Goal: Task Accomplishment & Management: Complete application form

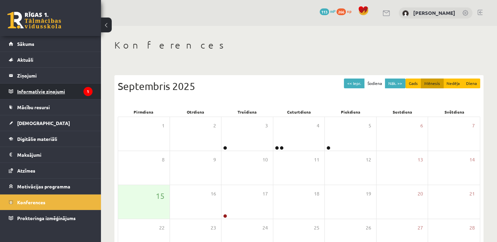
click at [66, 91] on legend "Informatīvie ziņojumi 1" at bounding box center [54, 90] width 75 height 15
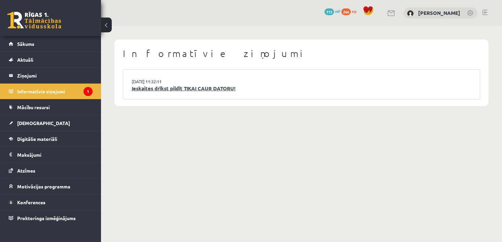
click at [202, 89] on link "Ieskaites drīkst pildīt TIKAI CAUR DATORU!" at bounding box center [302, 89] width 340 height 8
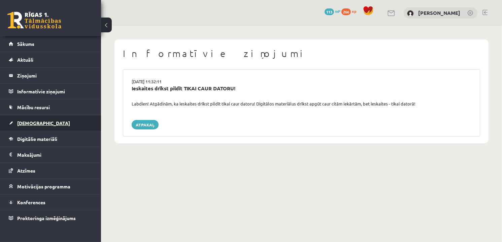
click at [47, 123] on link "[DEMOGRAPHIC_DATA]" at bounding box center [51, 122] width 84 height 15
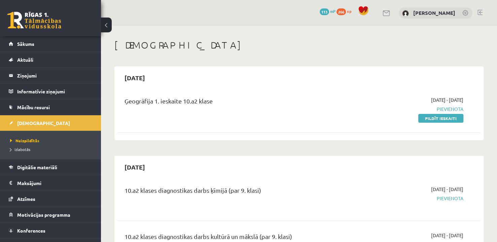
click at [299, 114] on div "Ģeogrāfija 1. ieskaite 10.a2 klase" at bounding box center [236, 108] width 233 height 25
click at [459, 116] on link "Pildīt ieskaiti" at bounding box center [440, 118] width 45 height 9
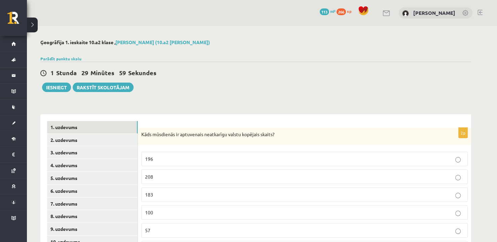
scroll to position [34, 0]
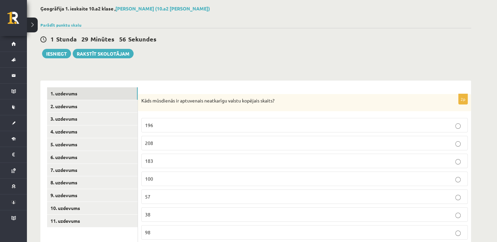
click at [244, 125] on p "196" at bounding box center [304, 125] width 319 height 7
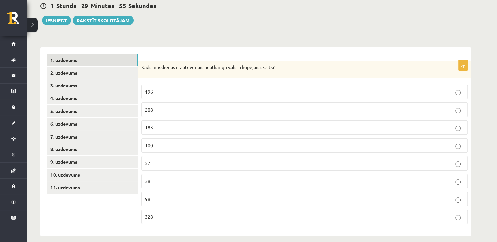
scroll to position [74, 0]
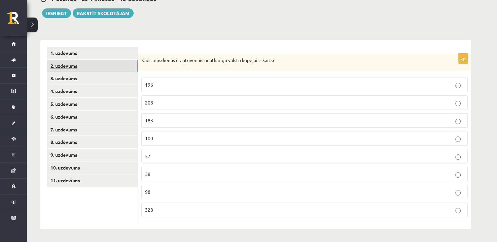
click at [108, 64] on link "2. uzdevums" at bounding box center [92, 66] width 91 height 12
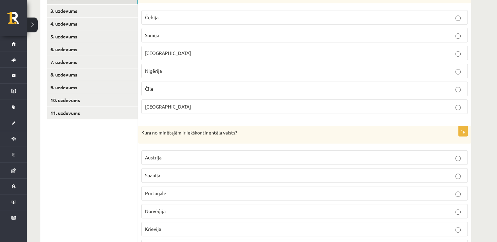
scroll to position [108, 0]
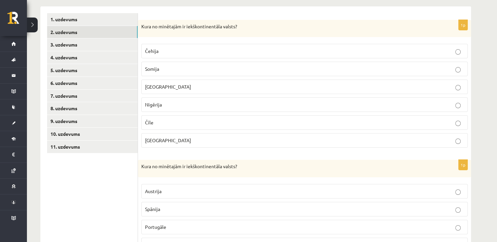
click at [169, 53] on p "Čehija" at bounding box center [304, 50] width 319 height 7
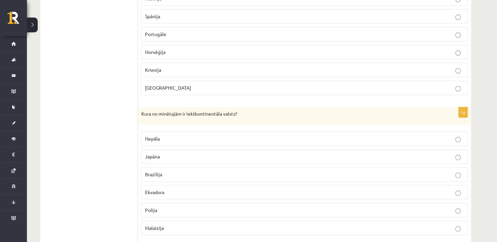
scroll to position [276, 0]
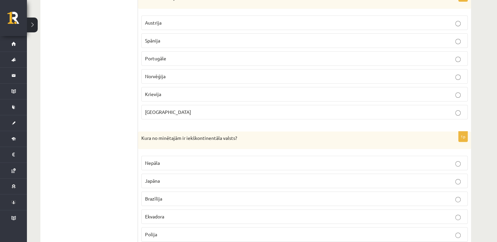
click at [175, 25] on p "Austrija" at bounding box center [304, 22] width 319 height 7
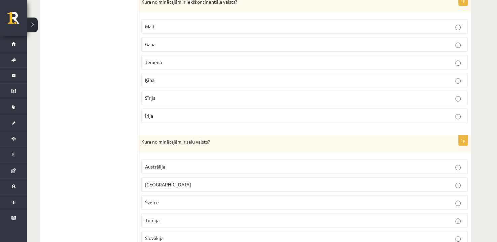
scroll to position [545, 0]
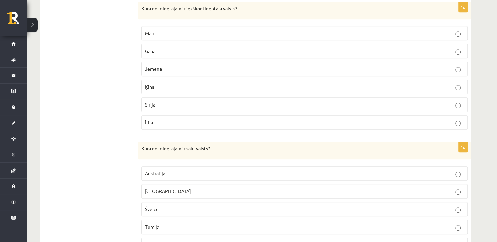
click at [168, 102] on p "Sīrija" at bounding box center [304, 104] width 319 height 7
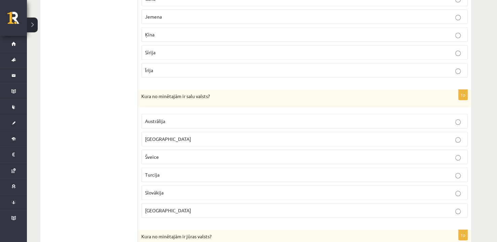
scroll to position [613, 0]
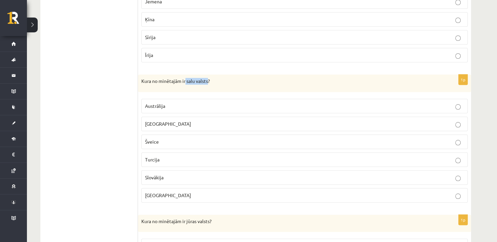
drag, startPoint x: 186, startPoint y: 78, endPoint x: 209, endPoint y: 78, distance: 22.9
click at [209, 78] on p "Kura no minētajām ir salu valsts?" at bounding box center [287, 81] width 293 height 7
click at [191, 78] on p "Kura no minētajām ir salu valsts?" at bounding box center [287, 81] width 293 height 7
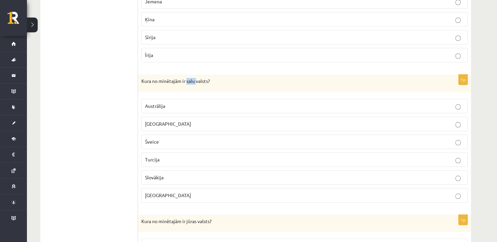
copy p "salu"
click at [185, 82] on div "Kura no minētajām ir salu valsts?" at bounding box center [304, 83] width 333 height 18
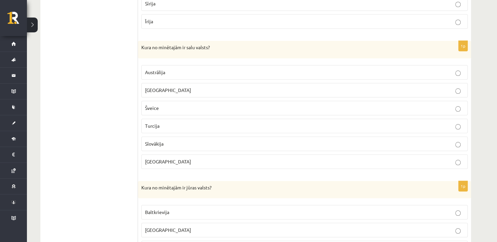
click at [179, 92] on label "Madagaskara" at bounding box center [304, 90] width 327 height 14
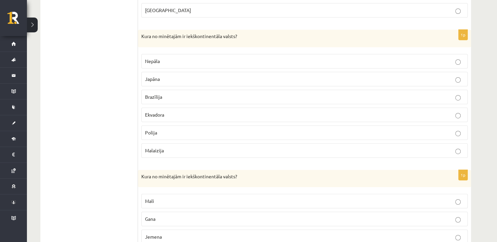
scroll to position [397, 0]
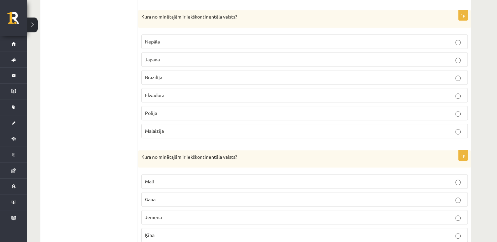
click at [197, 38] on p "Nepāla" at bounding box center [304, 41] width 319 height 7
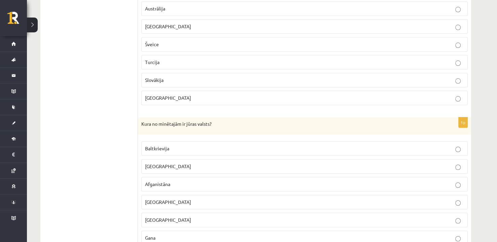
scroll to position [734, 0]
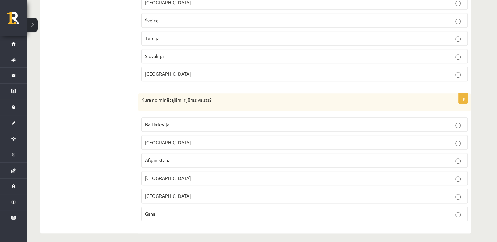
click at [175, 210] on p "Gana" at bounding box center [304, 213] width 319 height 7
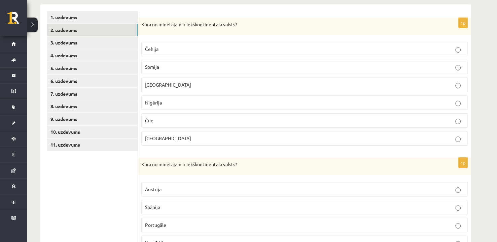
scroll to position [94, 0]
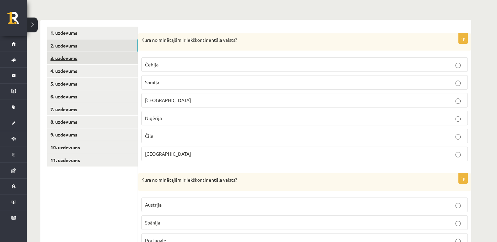
click at [109, 61] on link "3. uzdevums" at bounding box center [92, 58] width 91 height 12
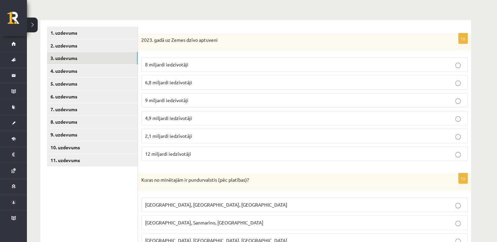
click at [198, 63] on p "8 miljardi iedzīvotāji" at bounding box center [304, 64] width 319 height 7
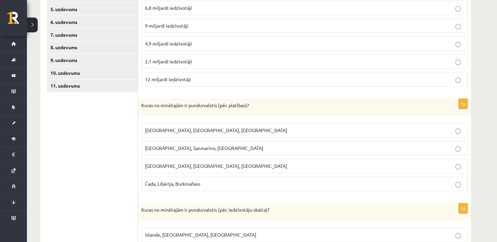
scroll to position [229, 0]
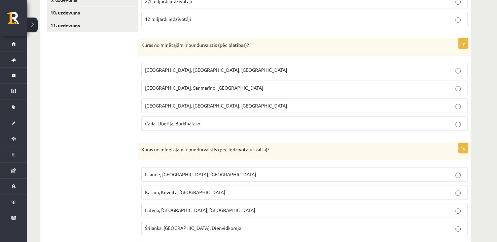
click at [174, 86] on span "Monako, Sanmarīno, Luksemburga" at bounding box center [204, 88] width 119 height 6
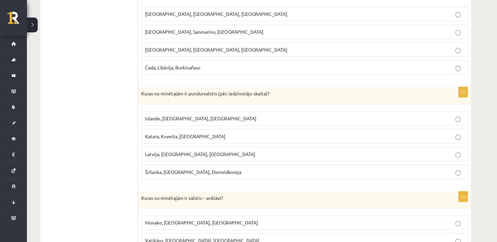
scroll to position [296, 0]
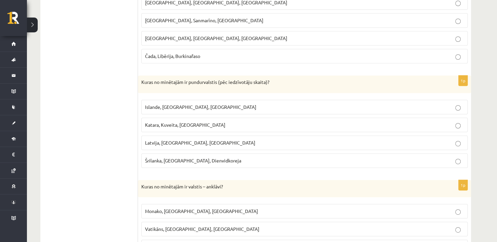
click at [194, 127] on label "Katara, Kuveita, Singapūra" at bounding box center [304, 124] width 327 height 14
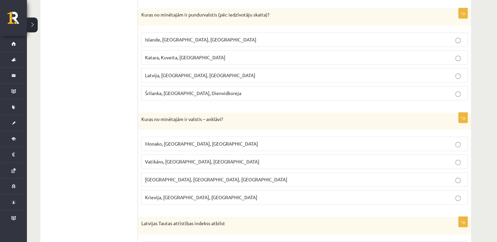
scroll to position [397, 0]
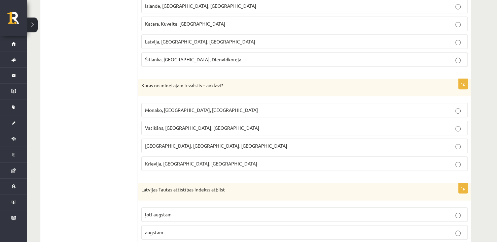
click at [172, 129] on label "Vatikāns, Lesoto, Sanmarīno" at bounding box center [304, 128] width 327 height 14
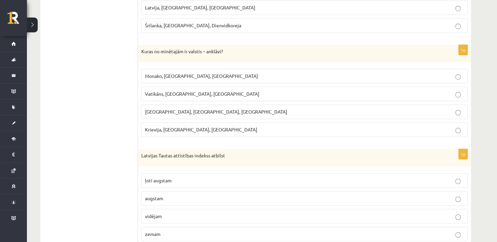
scroll to position [453, 0]
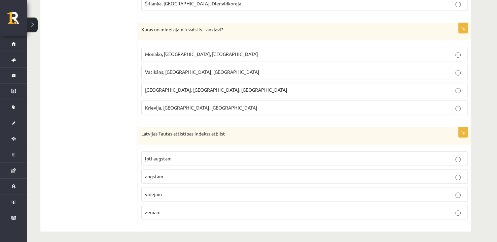
click at [175, 173] on p "augstam" at bounding box center [304, 176] width 319 height 7
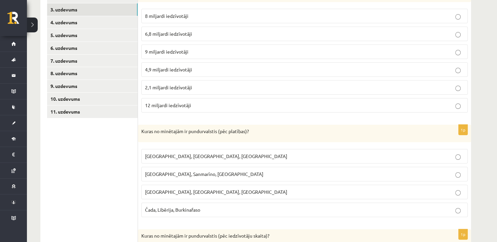
scroll to position [83, 0]
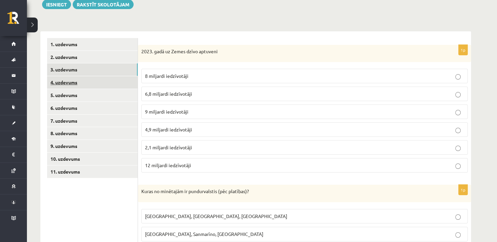
click at [98, 86] on link "4. uzdevums" at bounding box center [92, 82] width 91 height 12
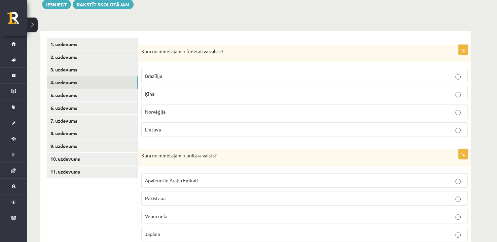
click at [157, 76] on span "Brazīlija" at bounding box center [153, 76] width 17 height 6
click at [304, 62] on div "1p Kura no minētajām ir federatīva valsts? Brazīlija Ķīna Norvēģija Lietuva" at bounding box center [304, 94] width 333 height 98
click at [304, 73] on p "Brazīlija" at bounding box center [304, 75] width 319 height 7
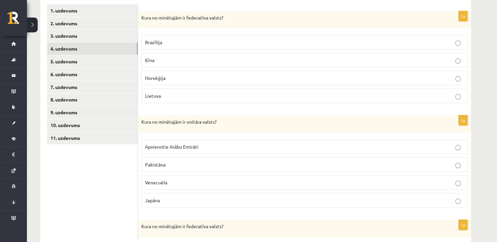
scroll to position [150, 0]
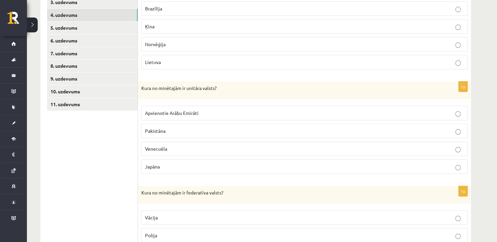
click at [168, 169] on label "Japāna" at bounding box center [304, 166] width 327 height 14
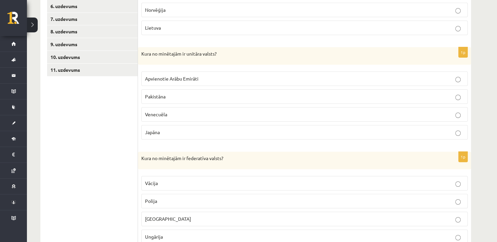
scroll to position [251, 0]
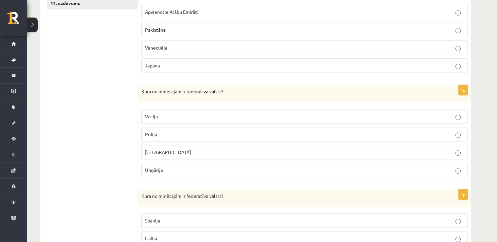
click at [173, 115] on p "Vācija" at bounding box center [304, 116] width 319 height 7
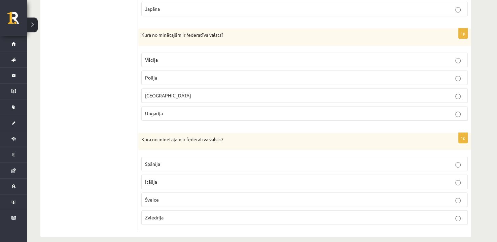
scroll to position [314, 0]
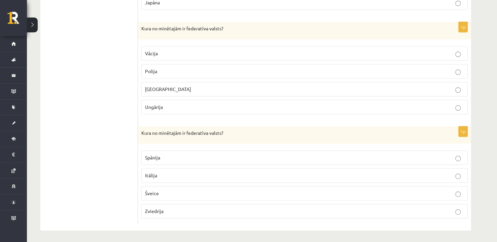
click at [146, 211] on p "Zviedrija" at bounding box center [304, 210] width 319 height 7
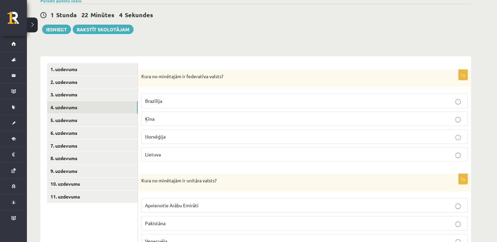
scroll to position [11, 0]
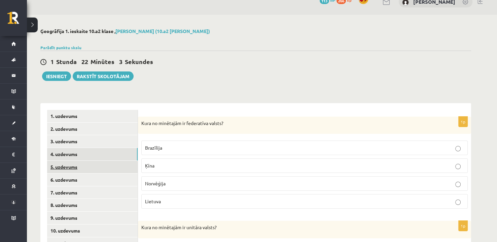
click at [106, 163] on link "5. uzdevums" at bounding box center [92, 167] width 91 height 12
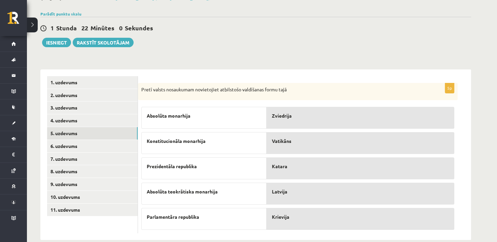
scroll to position [56, 0]
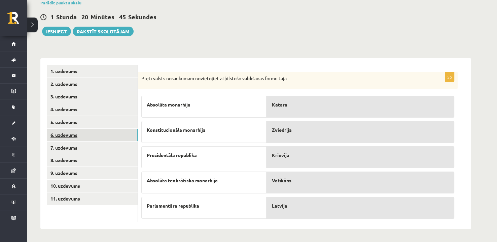
click at [83, 134] on link "6. uzdevums" at bounding box center [92, 135] width 91 height 12
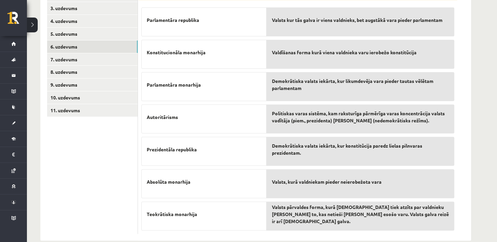
scroll to position [156, 0]
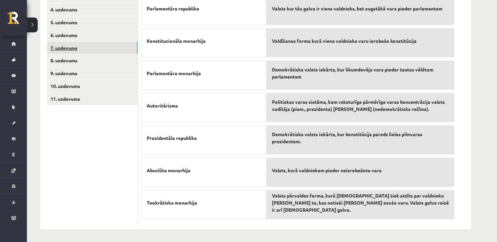
click at [124, 44] on link "7. uzdevums" at bounding box center [92, 48] width 91 height 12
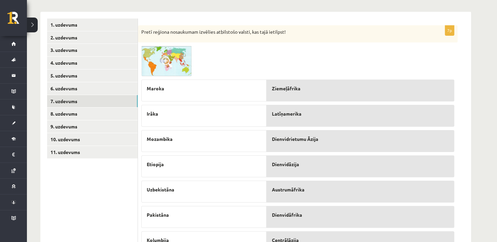
scroll to position [102, 0]
click at [168, 62] on span at bounding box center [167, 62] width 11 height 11
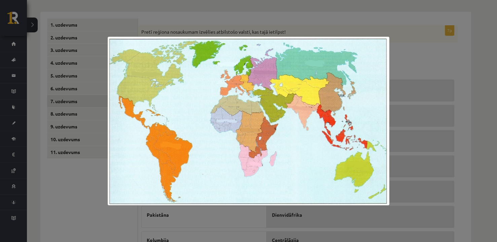
click at [404, 59] on div at bounding box center [248, 121] width 497 height 242
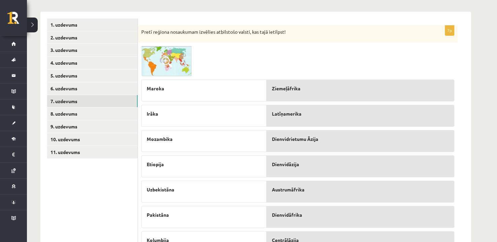
scroll to position [136, 0]
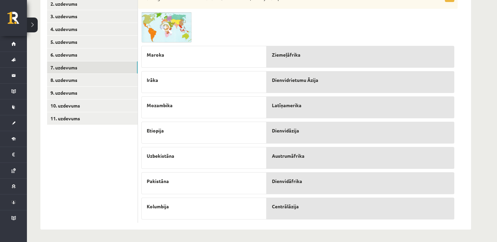
click at [171, 23] on span at bounding box center [167, 28] width 11 height 11
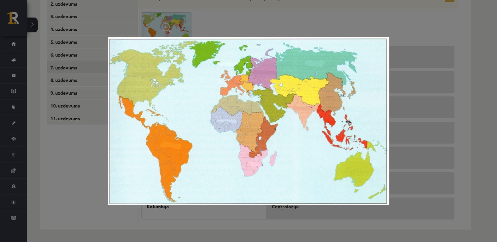
click at [414, 45] on div at bounding box center [248, 121] width 497 height 242
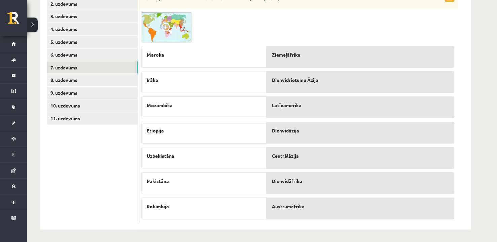
click at [167, 29] on span at bounding box center [167, 28] width 11 height 11
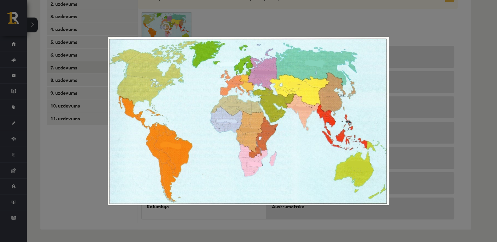
click at [458, 84] on div at bounding box center [248, 121] width 497 height 242
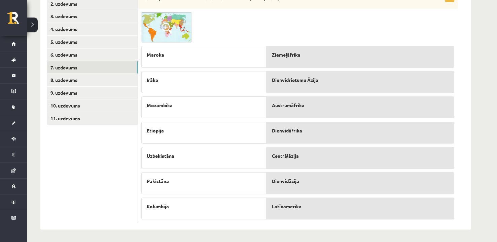
click at [166, 34] on img at bounding box center [166, 27] width 51 height 30
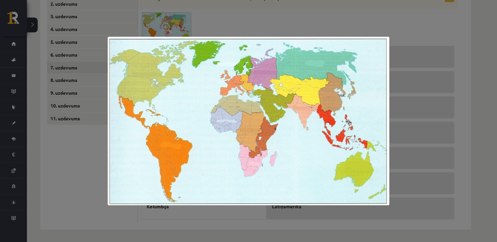
click at [426, 23] on div at bounding box center [248, 121] width 497 height 242
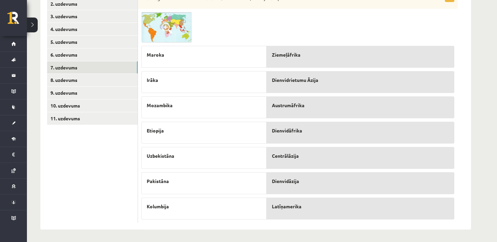
click at [179, 30] on img at bounding box center [166, 27] width 51 height 30
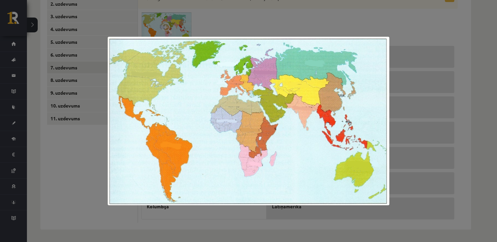
click at [396, 29] on div at bounding box center [248, 121] width 497 height 242
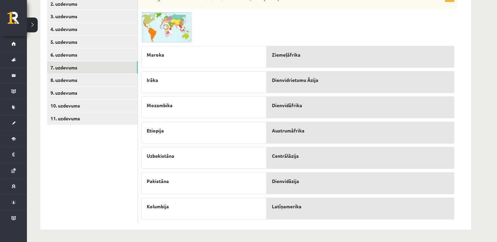
click at [165, 37] on img at bounding box center [166, 27] width 51 height 30
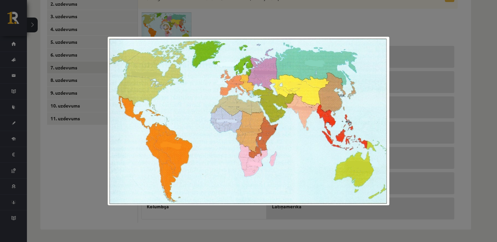
click at [340, 25] on div at bounding box center [248, 121] width 497 height 242
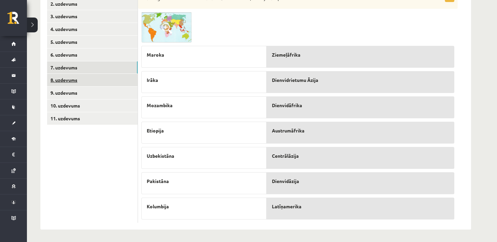
click at [105, 79] on link "8. uzdevums" at bounding box center [92, 80] width 91 height 12
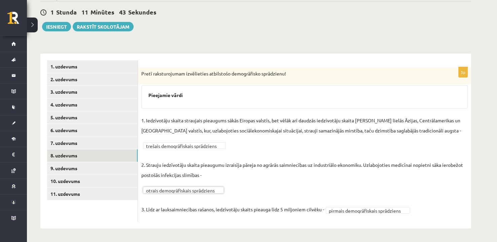
scroll to position [61, 0]
click at [104, 169] on link "9. uzdevums" at bounding box center [92, 168] width 91 height 12
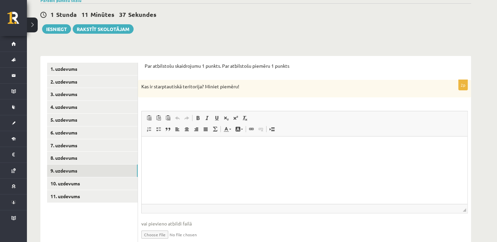
scroll to position [73, 0]
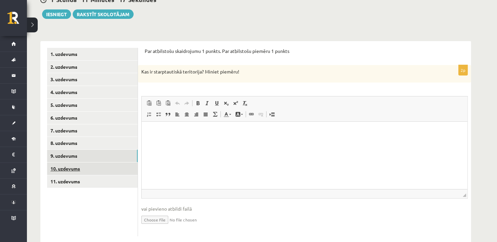
click at [77, 168] on link "10. uzdevums" at bounding box center [92, 168] width 91 height 12
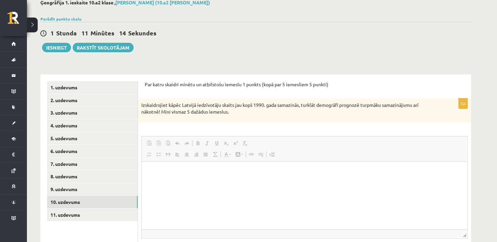
scroll to position [0, 0]
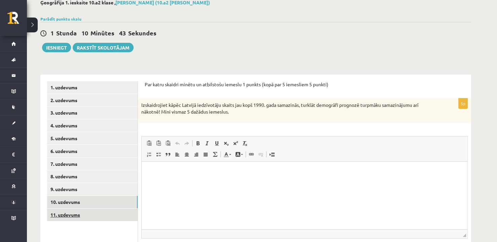
click at [118, 211] on link "11. uzdevums" at bounding box center [92, 214] width 91 height 12
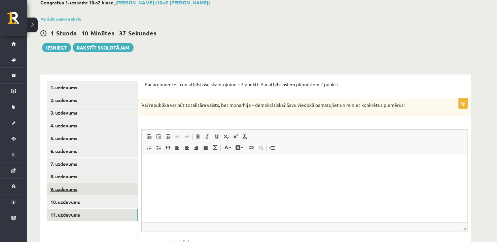
click at [82, 189] on link "9. uzdevums" at bounding box center [92, 189] width 91 height 12
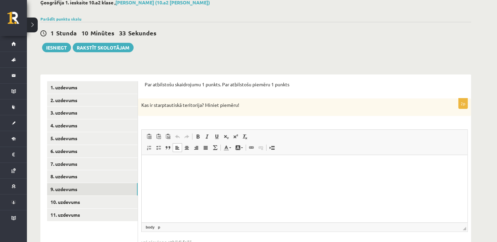
click at [214, 165] on p "Editor, wiswyg-editor-user-answer-47024726912860" at bounding box center [304, 165] width 312 height 7
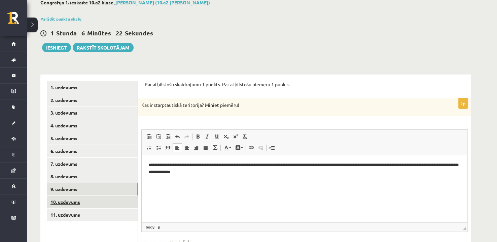
click at [89, 202] on link "10. uzdevums" at bounding box center [92, 202] width 91 height 12
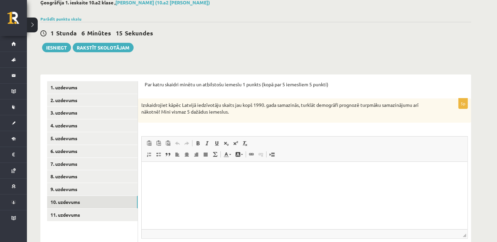
scroll to position [73, 0]
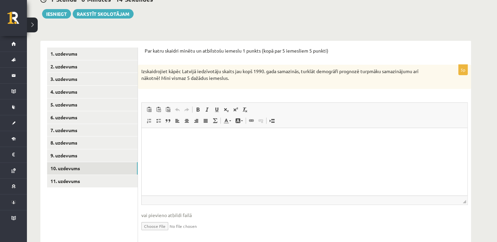
click at [312, 142] on html at bounding box center [305, 138] width 326 height 21
click at [96, 184] on link "11. uzdevums" at bounding box center [92, 181] width 91 height 12
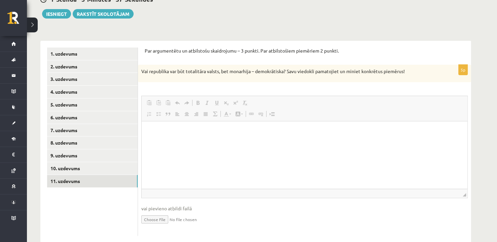
scroll to position [0, 0]
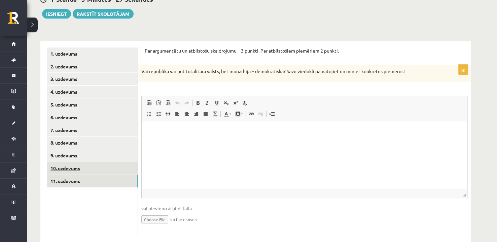
click at [122, 167] on link "10. uzdevums" at bounding box center [92, 168] width 91 height 12
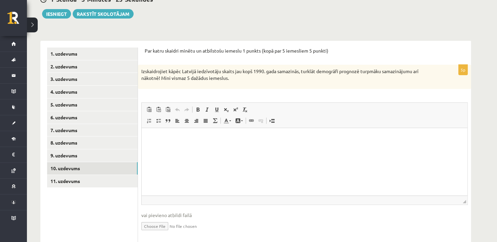
click at [237, 146] on html at bounding box center [305, 138] width 326 height 21
click at [166, 142] on html at bounding box center [305, 138] width 326 height 21
click at [233, 139] on p "**********" at bounding box center [304, 137] width 313 height 7
click at [267, 140] on p "**********" at bounding box center [304, 137] width 313 height 7
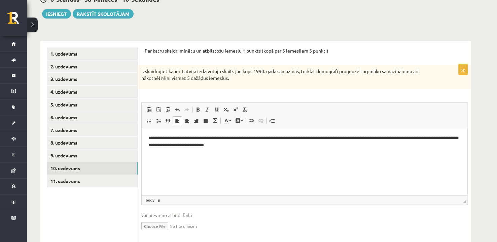
click at [178, 138] on p "**********" at bounding box center [304, 141] width 313 height 14
click at [191, 139] on p "**********" at bounding box center [304, 141] width 313 height 14
click at [273, 149] on html "**********" at bounding box center [305, 142] width 326 height 28
click at [302, 155] on html "**********" at bounding box center [305, 142] width 326 height 28
click at [190, 145] on p "**********" at bounding box center [304, 141] width 313 height 14
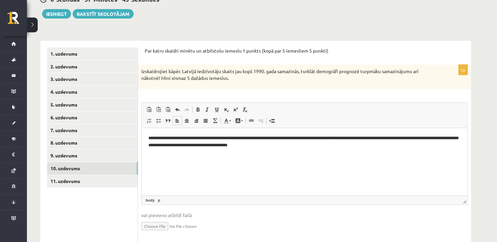
drag, startPoint x: 291, startPoint y: 149, endPoint x: 277, endPoint y: 149, distance: 13.8
click at [291, 149] on html "**********" at bounding box center [305, 142] width 326 height 28
click at [211, 144] on p "**********" at bounding box center [304, 141] width 313 height 14
click at [231, 146] on p "**********" at bounding box center [304, 141] width 313 height 14
drag, startPoint x: 211, startPoint y: 145, endPoint x: 219, endPoint y: 153, distance: 10.7
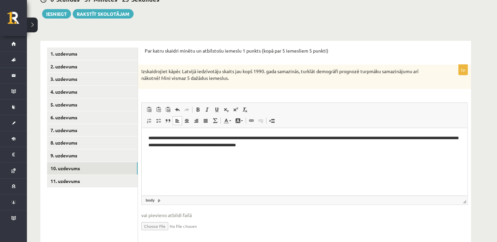
click at [211, 145] on p "**********" at bounding box center [304, 141] width 313 height 14
click at [289, 145] on p "**********" at bounding box center [304, 141] width 313 height 14
click at [352, 150] on html "**********" at bounding box center [305, 142] width 326 height 28
click at [246, 146] on p "**********" at bounding box center [304, 141] width 313 height 14
click at [258, 145] on p "**********" at bounding box center [304, 141] width 313 height 14
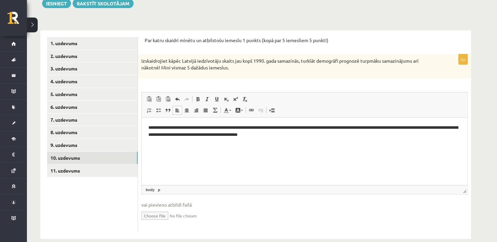
scroll to position [94, 0]
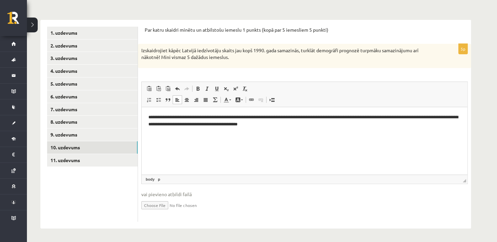
click at [284, 125] on p "**********" at bounding box center [304, 120] width 313 height 14
drag, startPoint x: 358, startPoint y: 127, endPoint x: 297, endPoint y: 117, distance: 61.7
click at [356, 125] on p "**********" at bounding box center [304, 120] width 313 height 14
drag, startPoint x: 241, startPoint y: 125, endPoint x: 251, endPoint y: 126, distance: 9.9
click at [241, 124] on p "**********" at bounding box center [304, 120] width 313 height 14
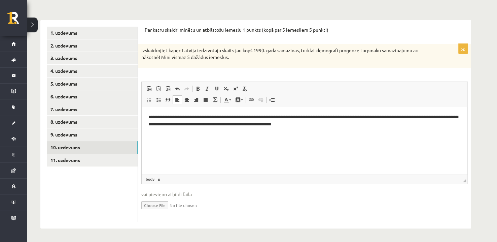
click at [224, 124] on p "**********" at bounding box center [304, 120] width 313 height 14
drag, startPoint x: 221, startPoint y: 124, endPoint x: 226, endPoint y: 129, distance: 6.9
click at [221, 124] on p "**********" at bounding box center [304, 120] width 313 height 14
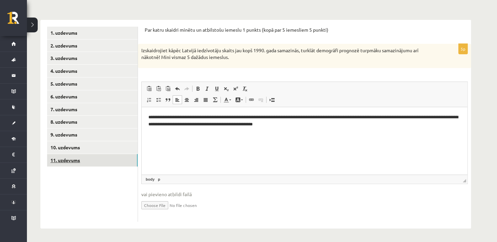
click at [117, 164] on link "11. uzdevums" at bounding box center [92, 160] width 91 height 12
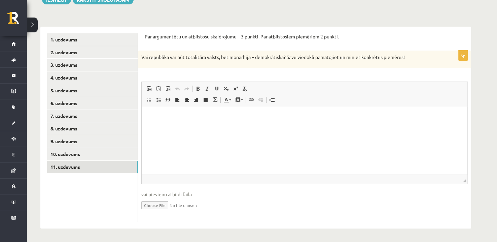
scroll to position [0, 0]
click at [235, 117] on p "Editor, wiswyg-editor-user-answer-47024929544820" at bounding box center [304, 117] width 312 height 7
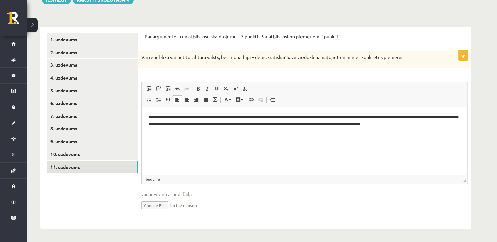
click at [214, 125] on p "**********" at bounding box center [304, 121] width 313 height 14
click at [384, 135] on html "**********" at bounding box center [305, 121] width 326 height 28
click at [260, 124] on p "**********" at bounding box center [304, 121] width 313 height 14
click at [110, 154] on link "10. uzdevums" at bounding box center [92, 154] width 91 height 12
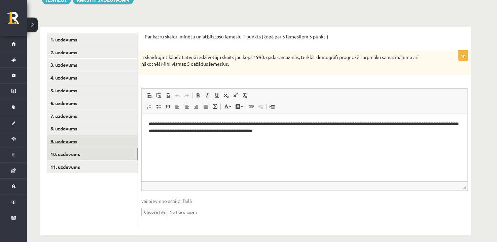
click at [115, 143] on link "9. uzdevums" at bounding box center [92, 141] width 91 height 12
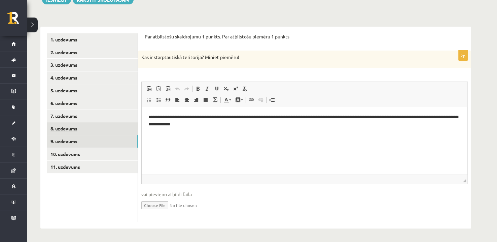
click at [97, 131] on link "8. uzdevums" at bounding box center [92, 128] width 91 height 12
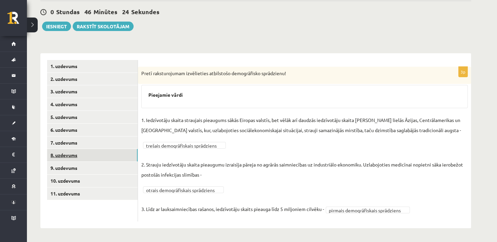
scroll to position [61, 0]
click at [103, 146] on link "7. uzdevums" at bounding box center [92, 142] width 91 height 12
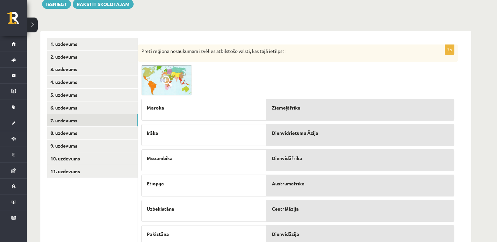
scroll to position [95, 0]
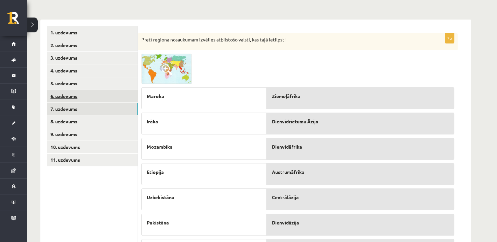
click at [98, 96] on link "6. uzdevums" at bounding box center [92, 96] width 91 height 12
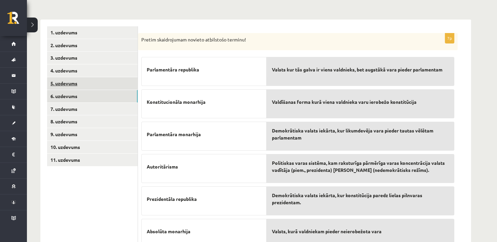
click at [88, 85] on link "5. uzdevums" at bounding box center [92, 83] width 91 height 12
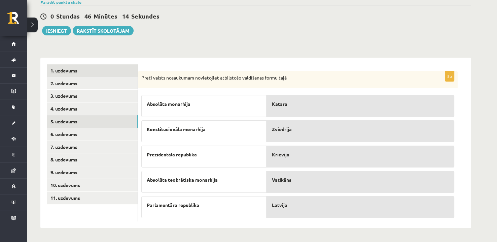
scroll to position [56, 0]
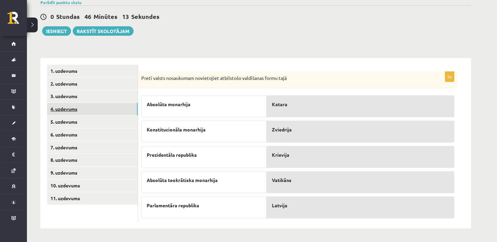
click at [93, 108] on link "4. uzdevums" at bounding box center [92, 109] width 91 height 12
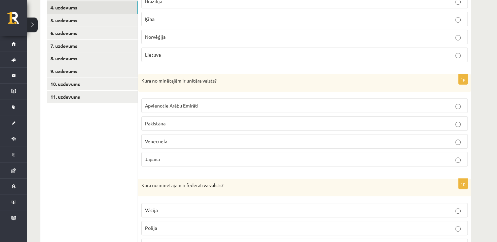
scroll to position [112, 0]
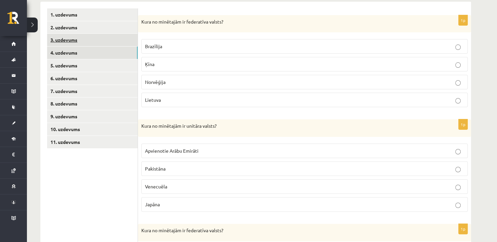
click at [101, 40] on link "3. uzdevums" at bounding box center [92, 40] width 91 height 12
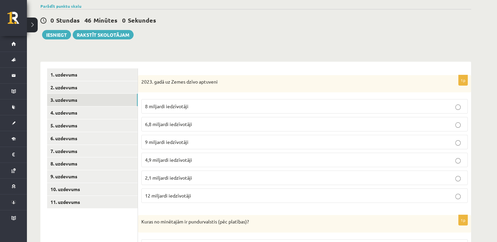
scroll to position [50, 0]
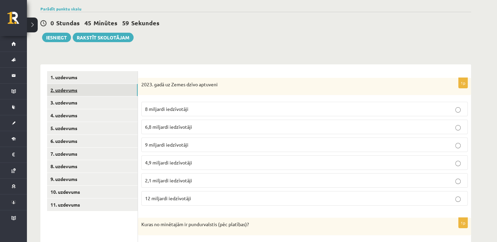
click at [90, 89] on link "2. uzdevums" at bounding box center [92, 90] width 91 height 12
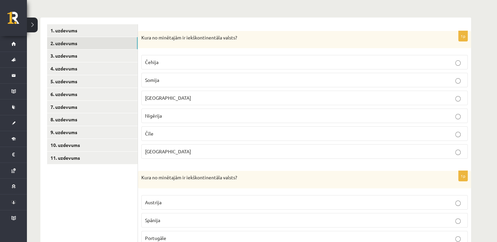
scroll to position [61, 0]
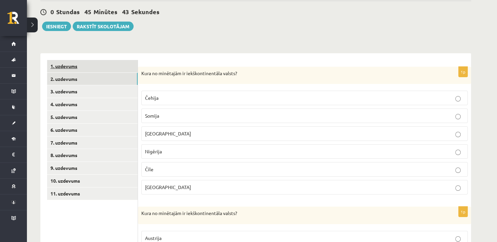
click at [113, 70] on link "1. uzdevums" at bounding box center [92, 66] width 91 height 12
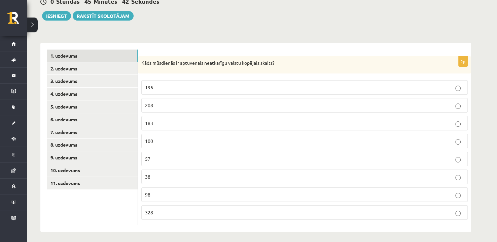
scroll to position [74, 0]
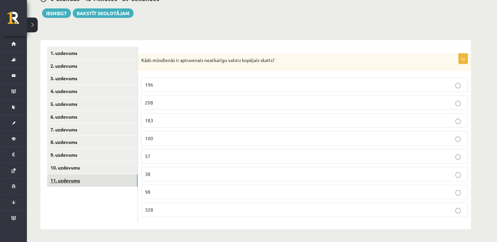
click at [116, 180] on link "11. uzdevums" at bounding box center [92, 180] width 91 height 12
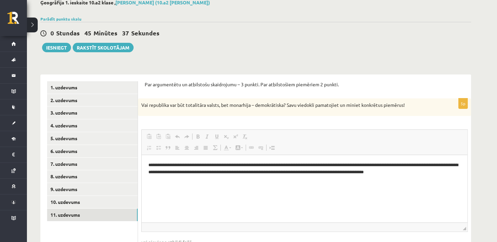
scroll to position [0, 0]
click at [59, 49] on button "Iesniegt" at bounding box center [56, 47] width 29 height 9
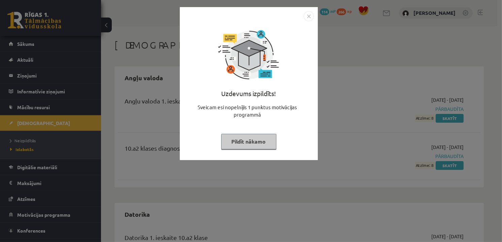
click at [245, 147] on button "Pildīt nākamo" at bounding box center [248, 141] width 55 height 15
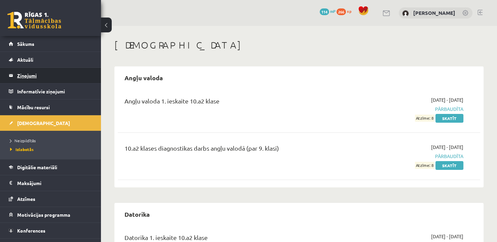
click at [59, 73] on legend "Ziņojumi 0" at bounding box center [54, 75] width 75 height 15
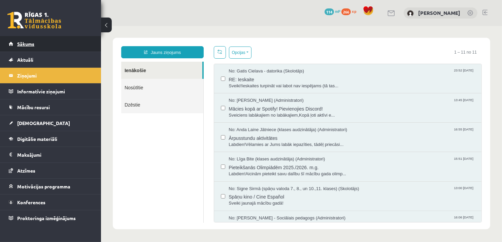
click at [56, 44] on link "Sākums" at bounding box center [51, 43] width 84 height 15
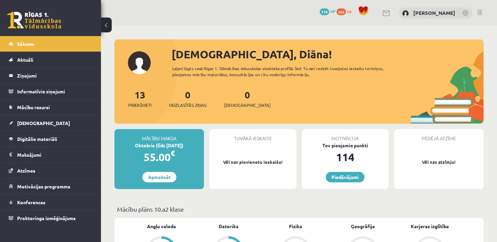
scroll to position [34, 0]
